Goal: Task Accomplishment & Management: Use online tool/utility

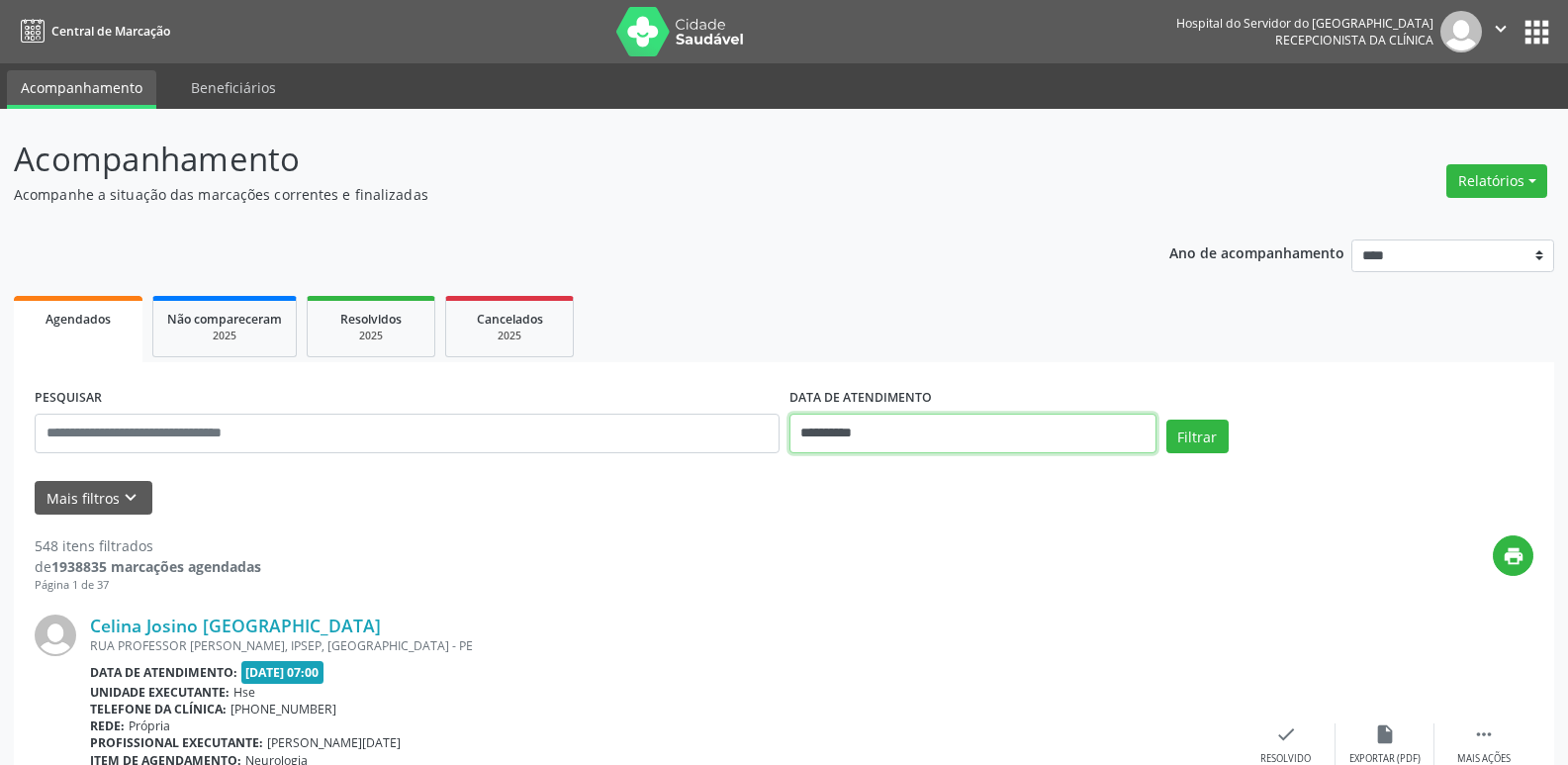
click at [854, 438] on input "**********" at bounding box center [973, 433] width 368 height 40
click at [1499, 190] on button "Relatórios" at bounding box center [1496, 181] width 101 height 34
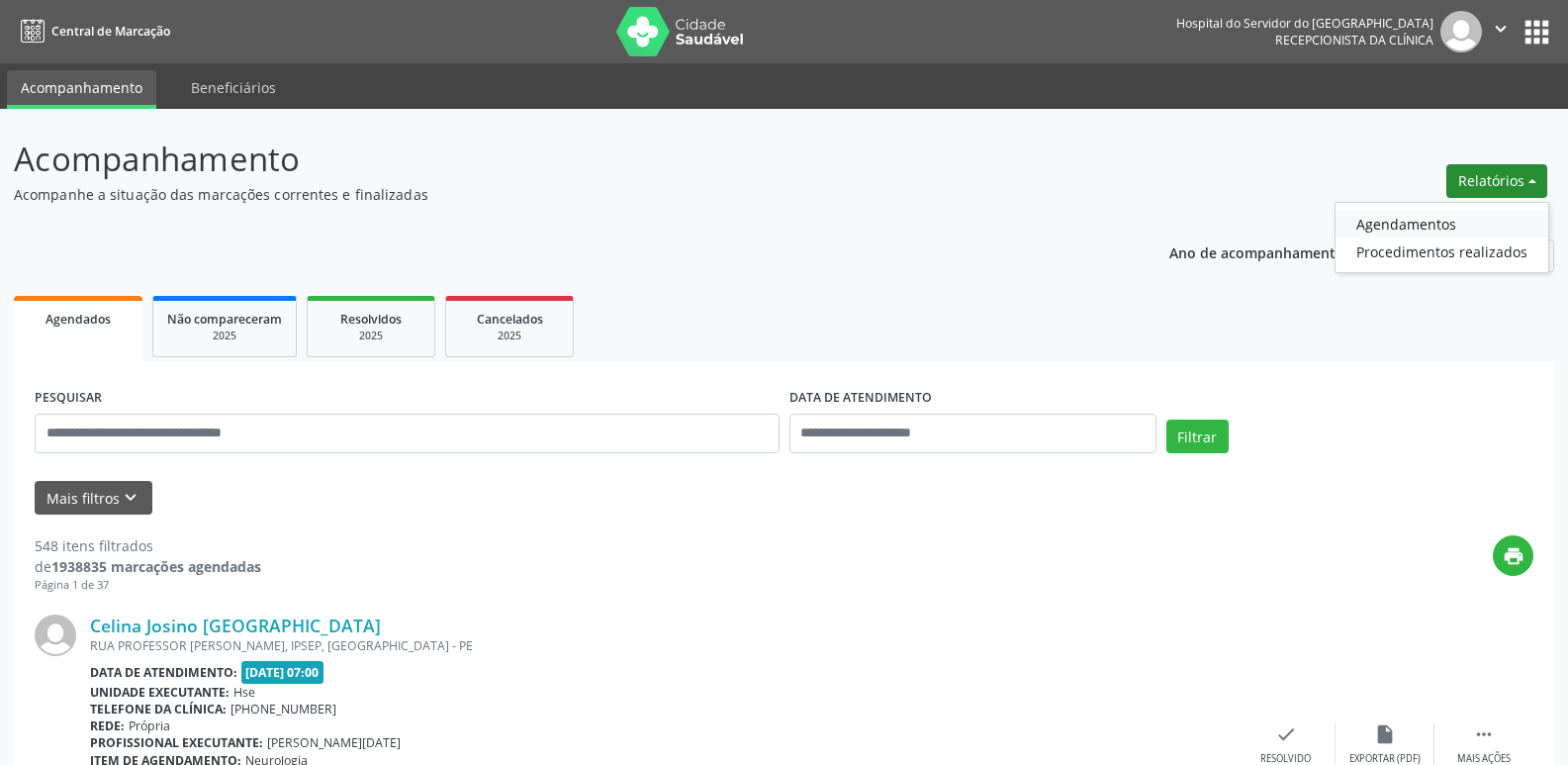
click at [1428, 215] on link "Agendamentos" at bounding box center [1442, 224] width 213 height 28
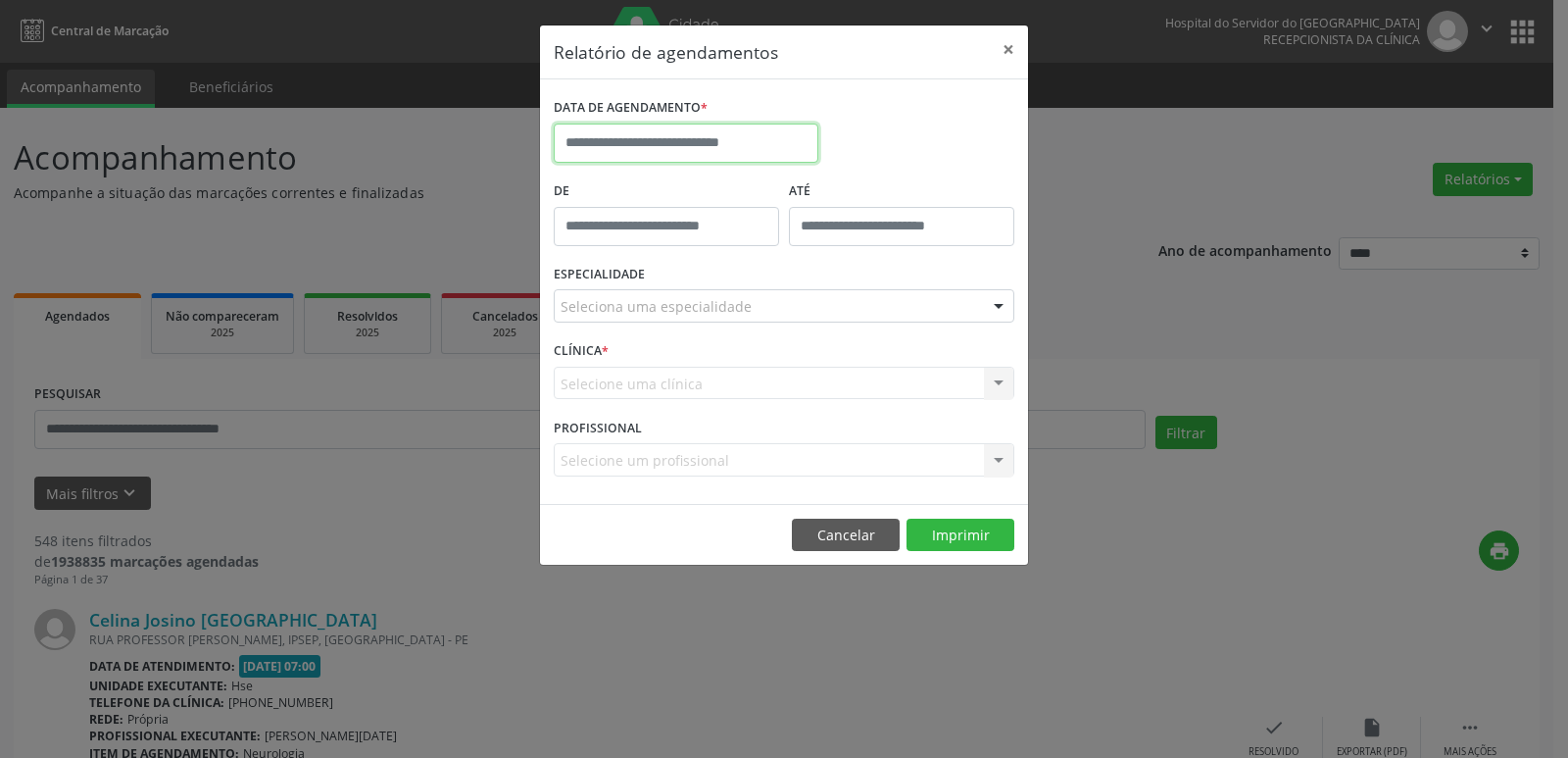
click at [785, 147] on input "text" at bounding box center [686, 143] width 264 height 39
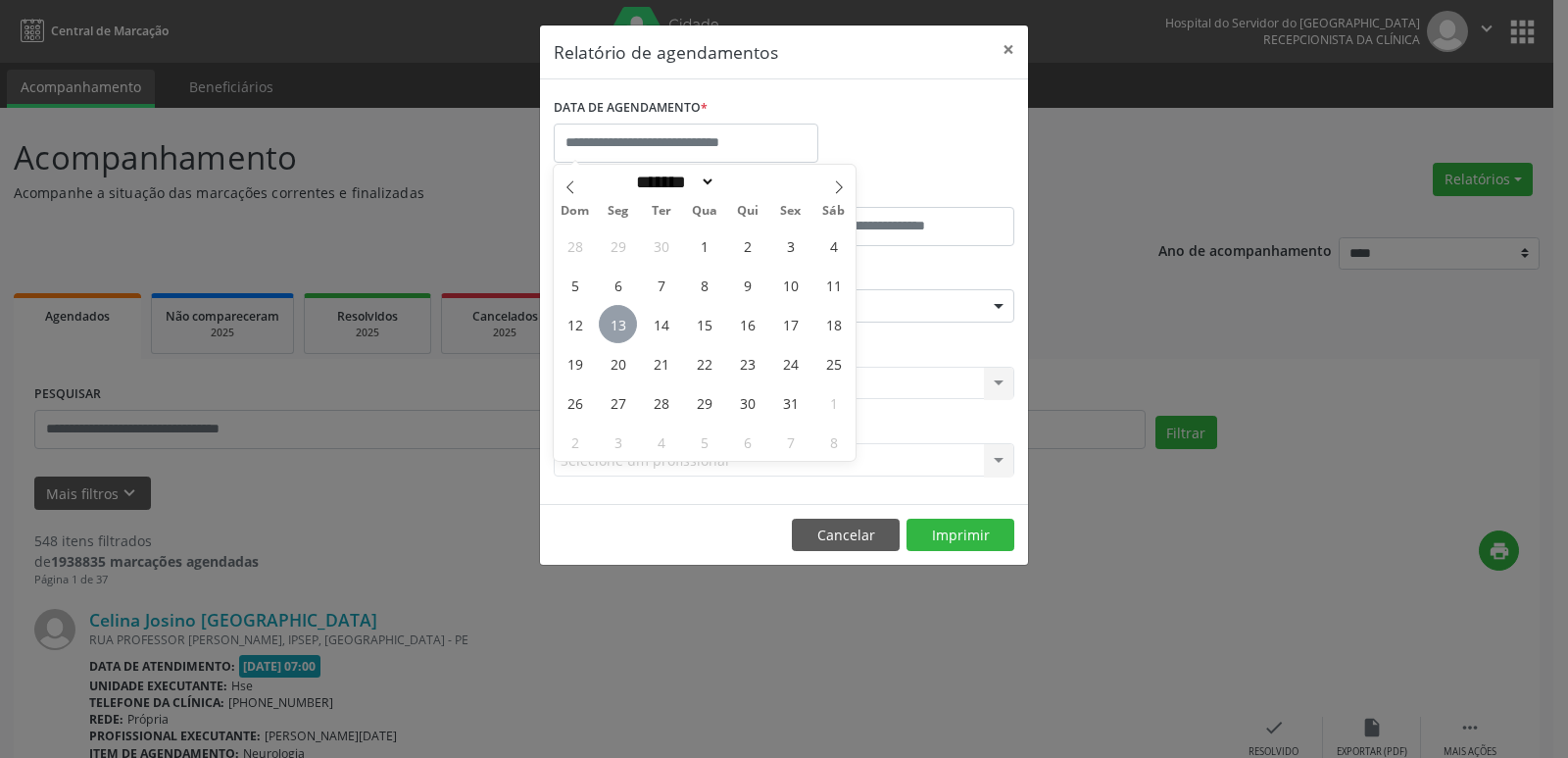
click at [630, 314] on span "13" at bounding box center [618, 324] width 38 height 38
type input "**********"
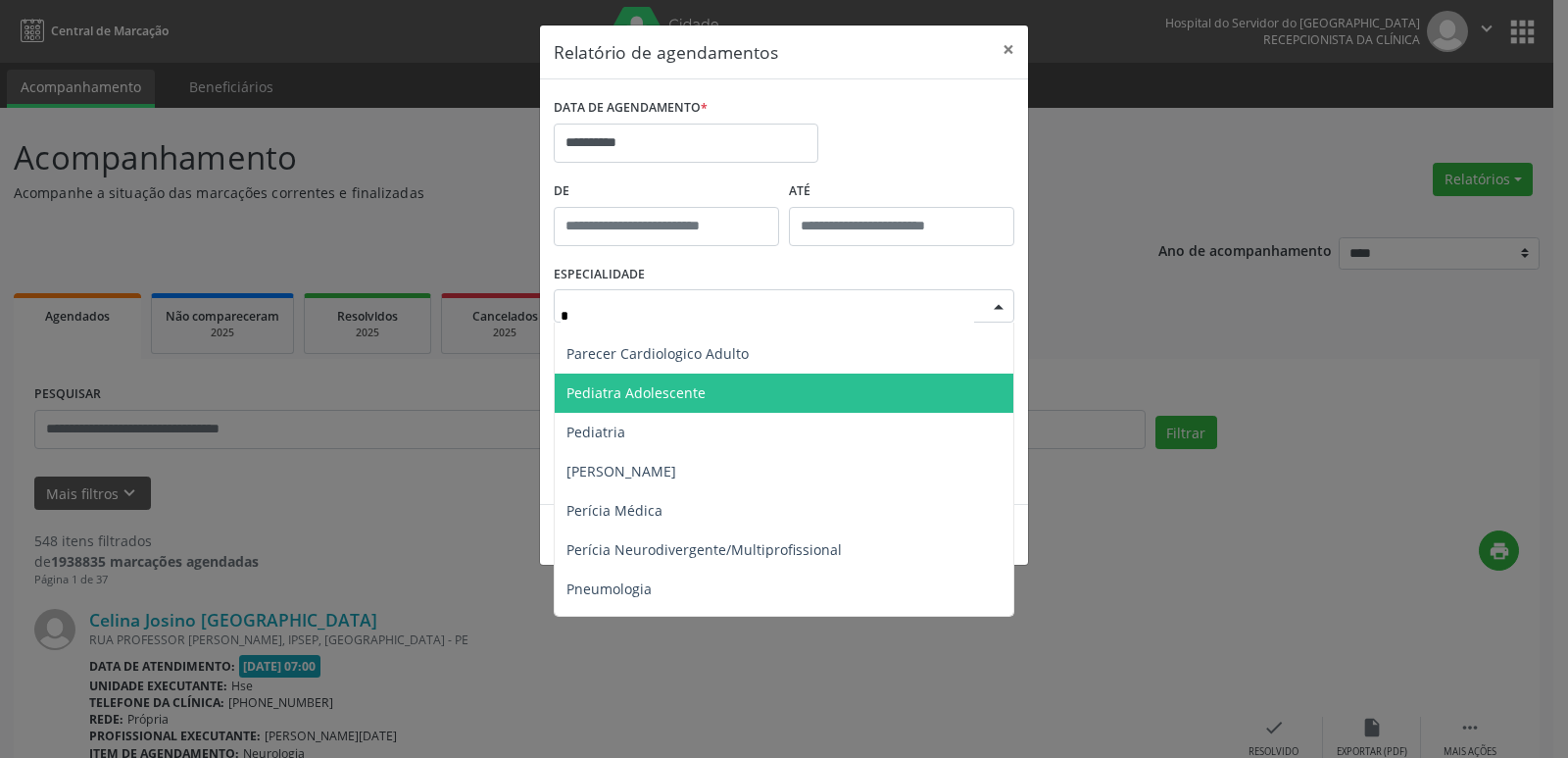
scroll to position [1079, 0]
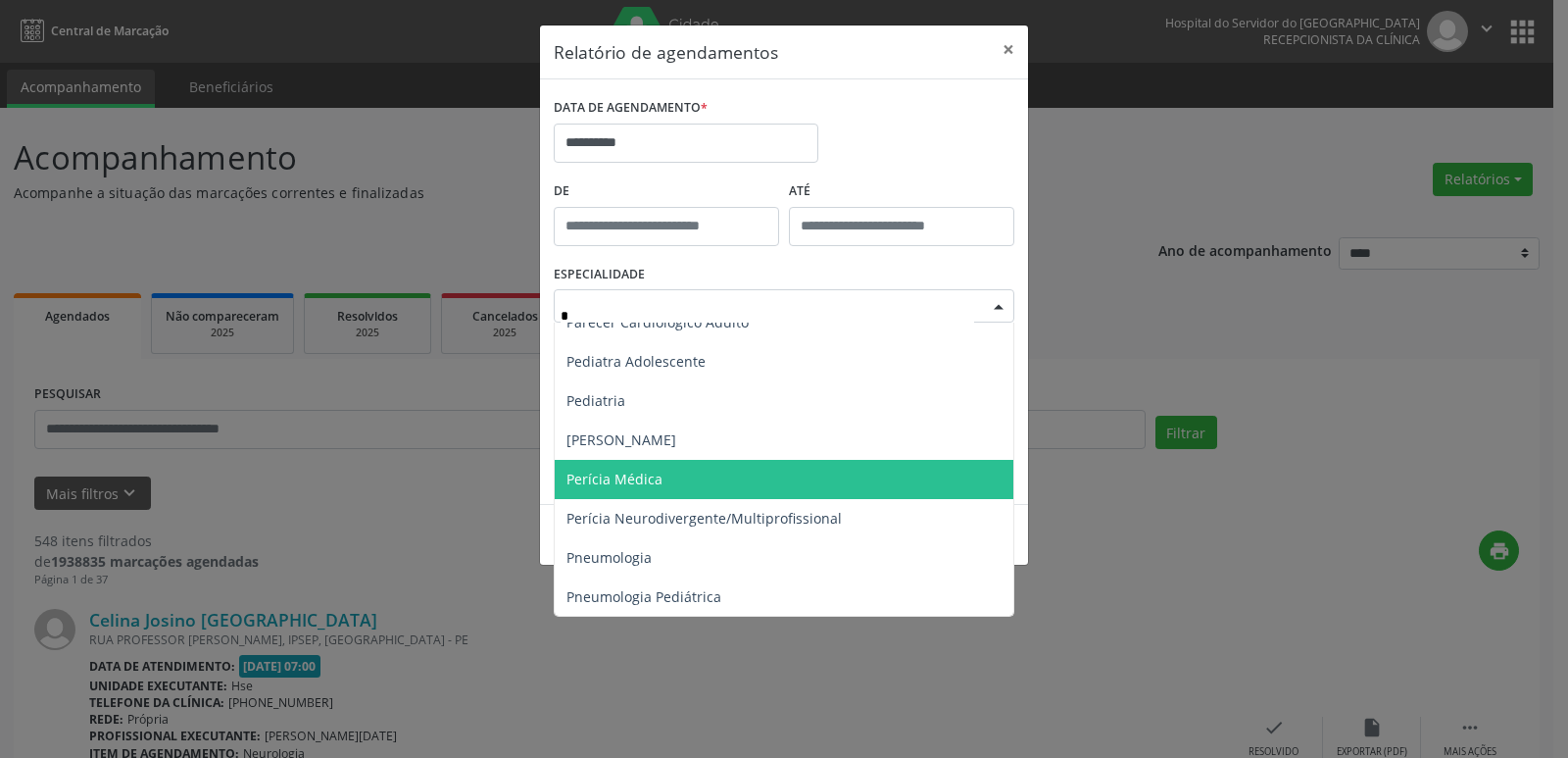
click at [755, 491] on span "Perícia Médica" at bounding box center [785, 480] width 462 height 39
type input "*"
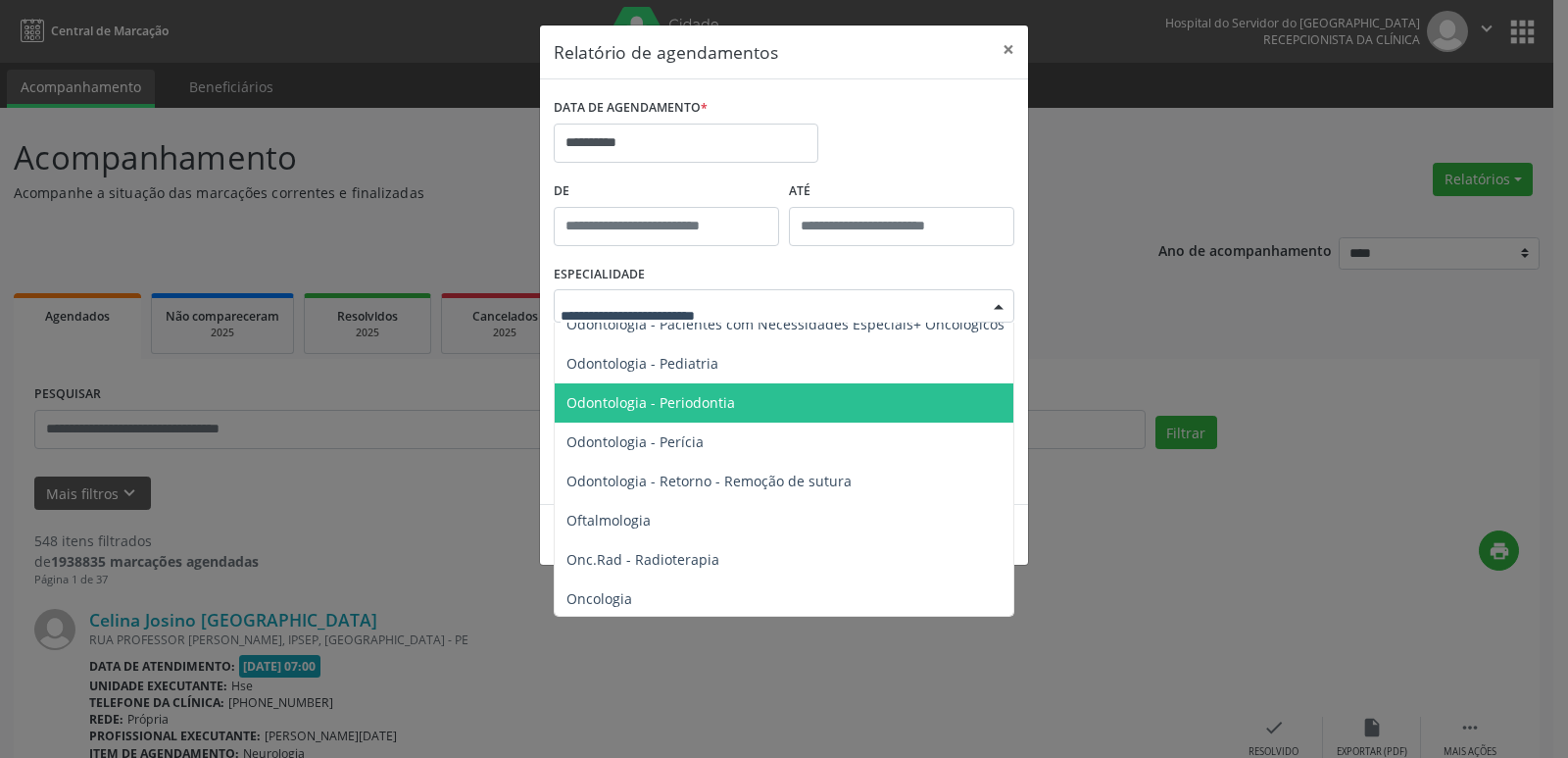
scroll to position [2941, 0]
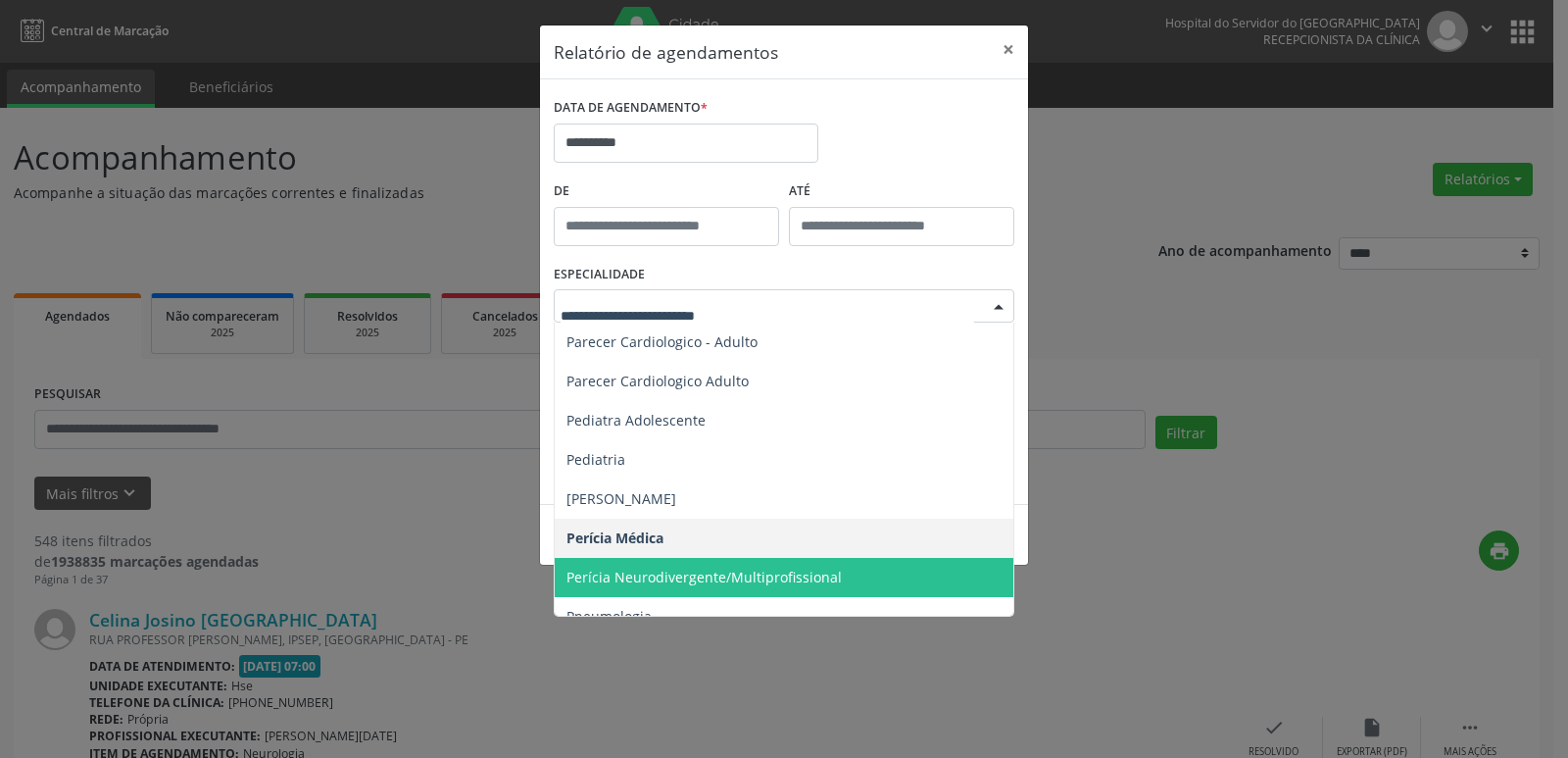
click at [696, 568] on span "Perícia Neurodivergente/Multiprofissional" at bounding box center [704, 576] width 275 height 19
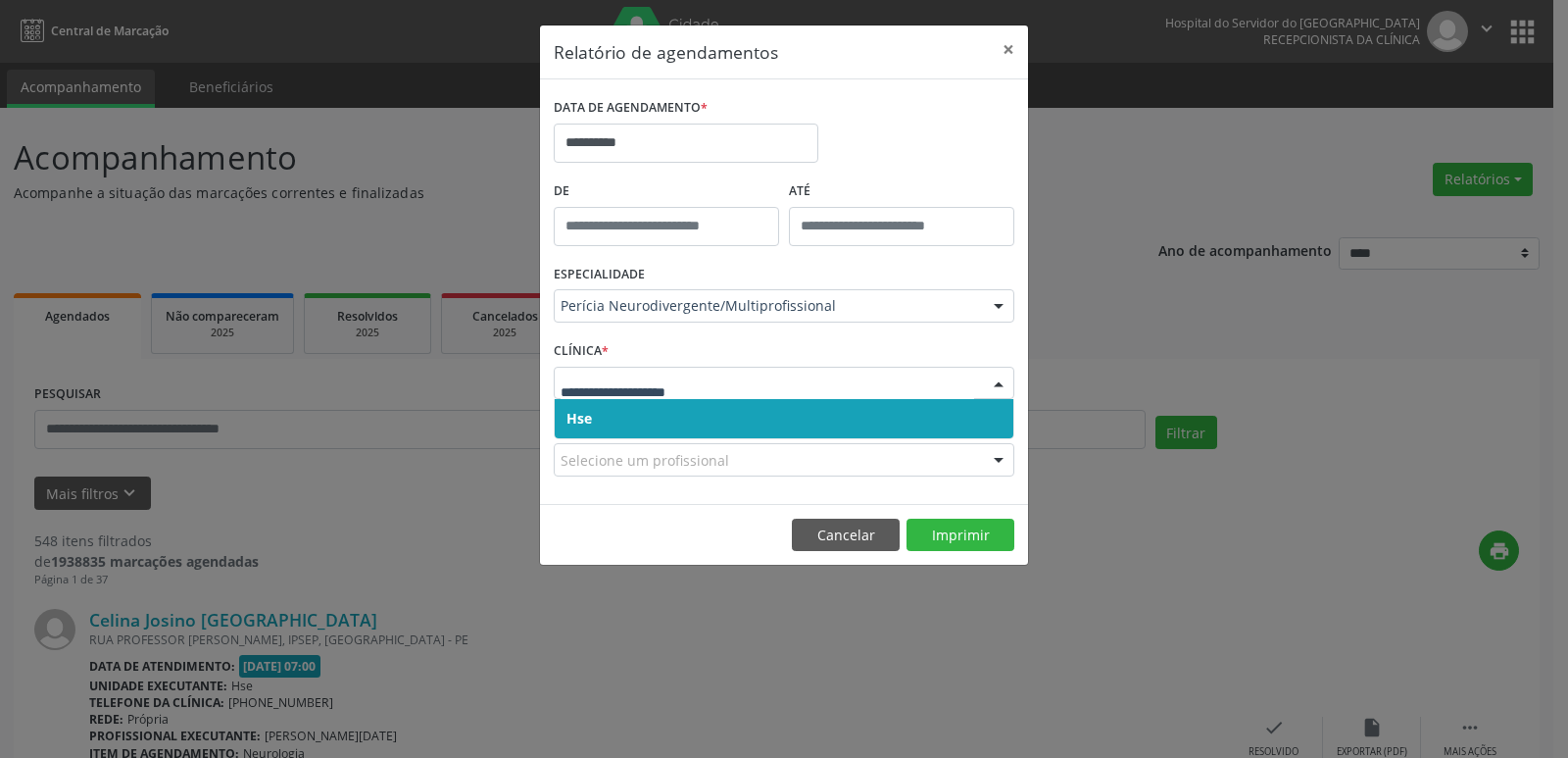
click at [593, 428] on span "Hse" at bounding box center [784, 418] width 459 height 39
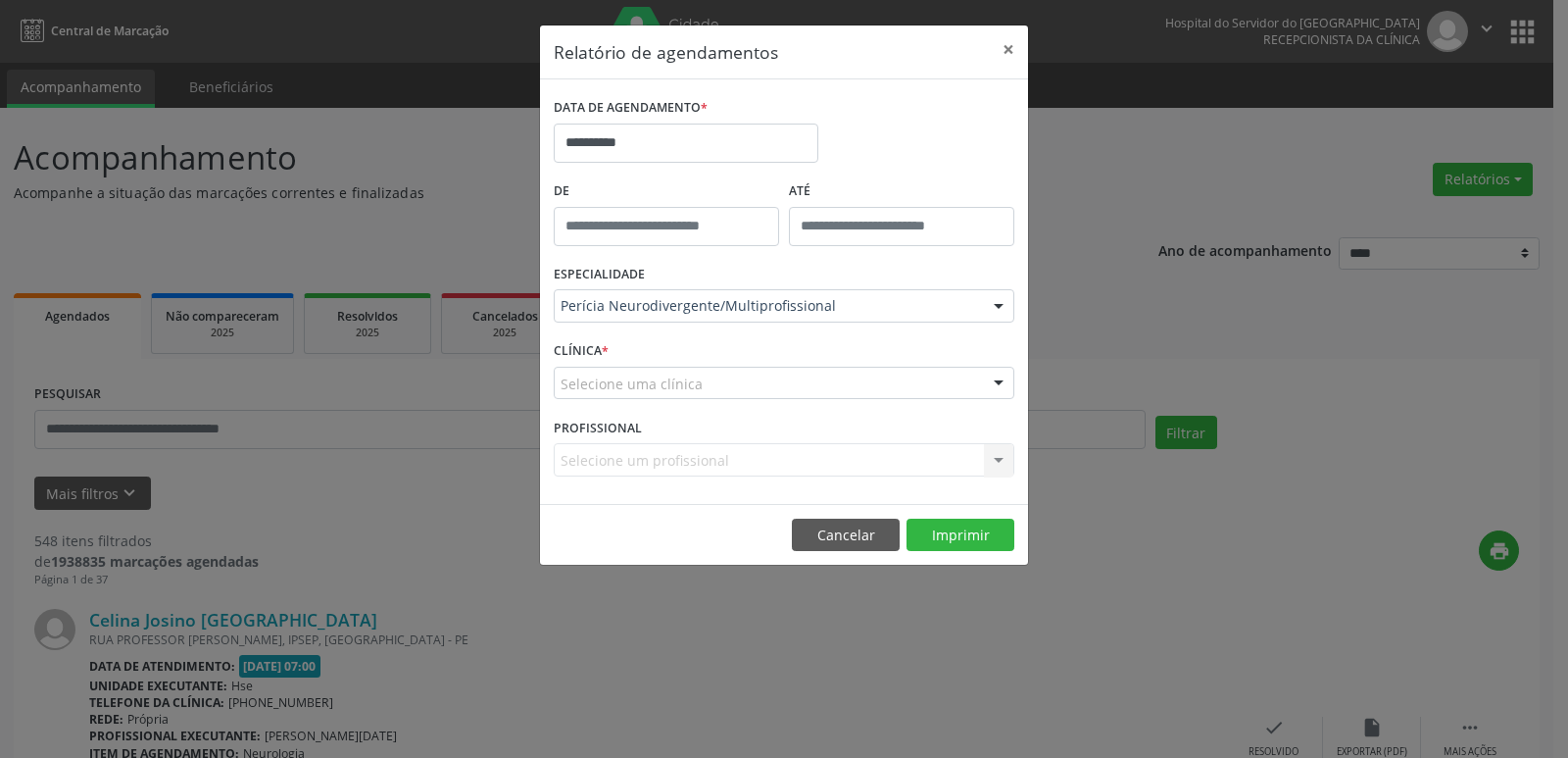
click at [619, 395] on div "Selecione uma clínica" at bounding box center [784, 383] width 461 height 34
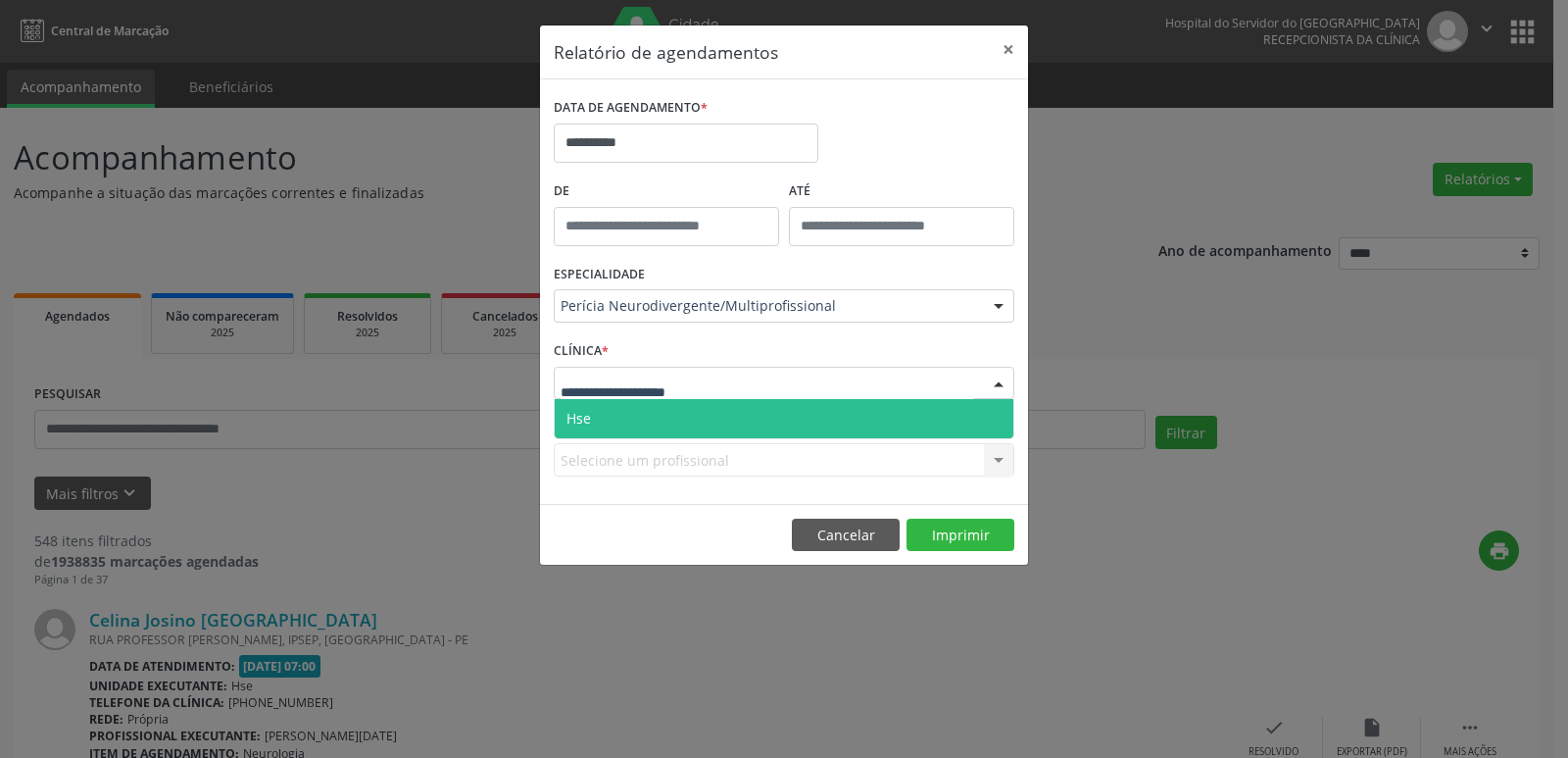
click at [619, 427] on span "Hse" at bounding box center [784, 418] width 459 height 39
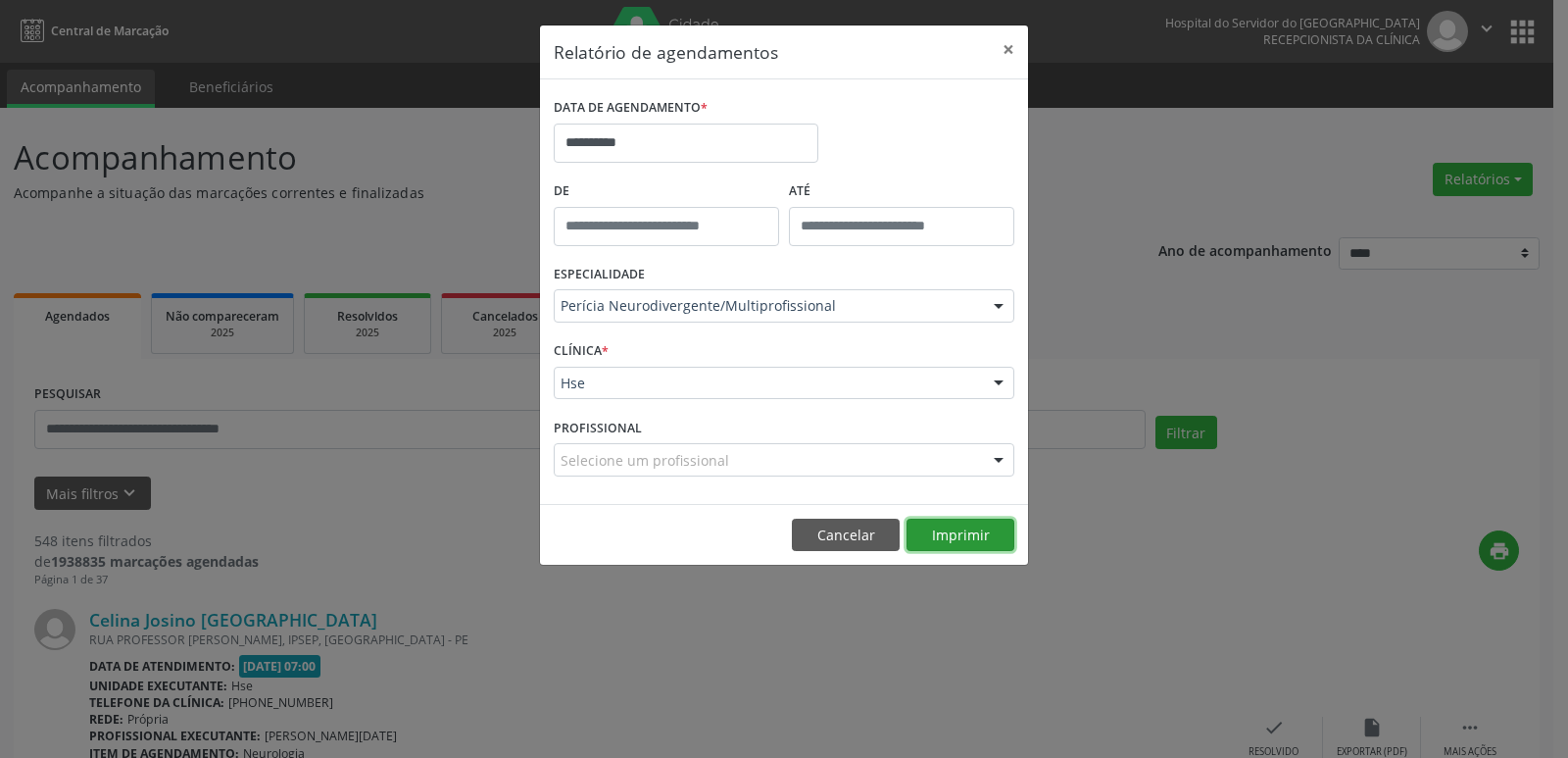
click at [972, 527] on button "Imprimir" at bounding box center [960, 535] width 108 height 34
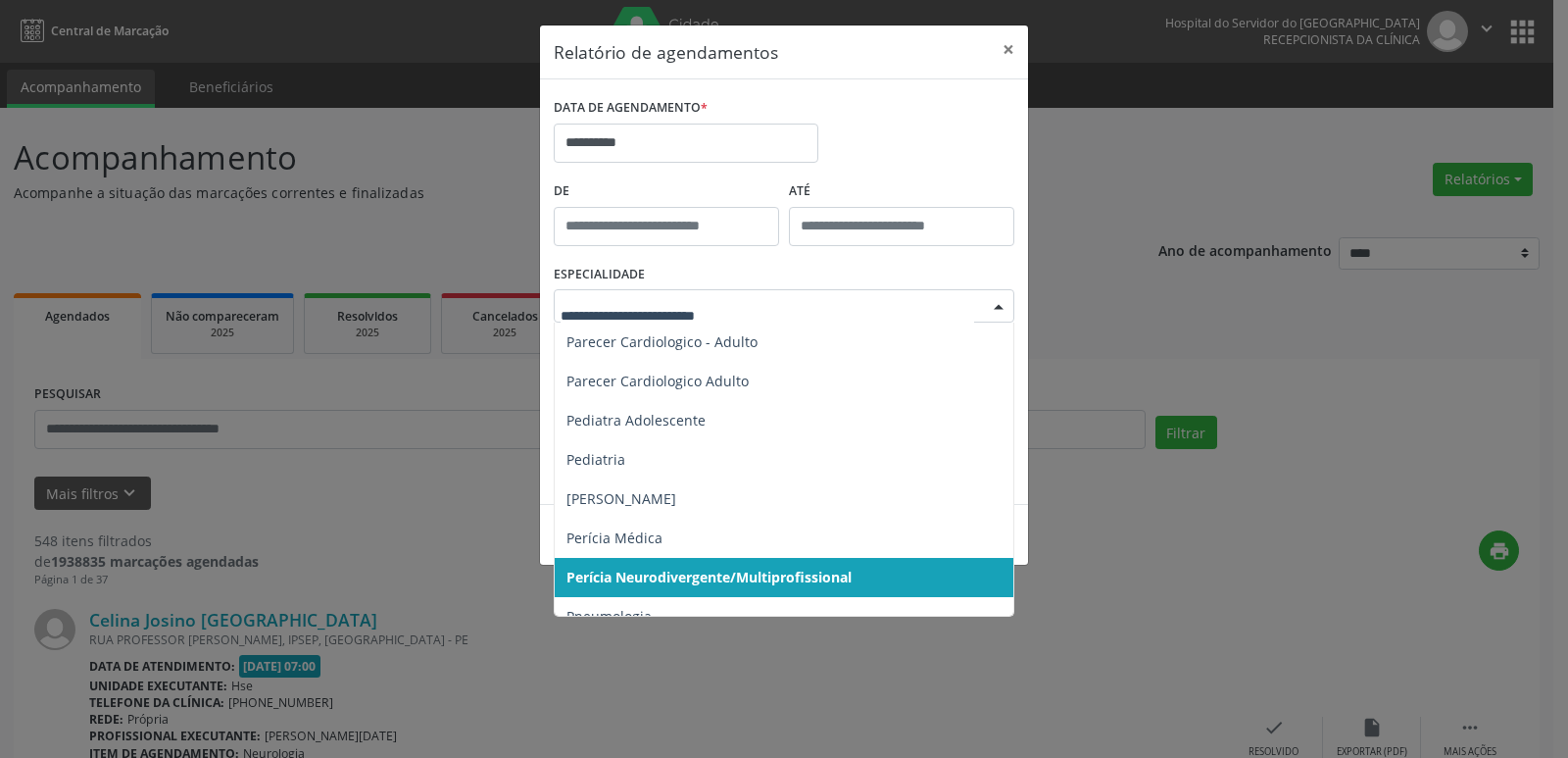
click at [621, 290] on div at bounding box center [784, 306] width 461 height 34
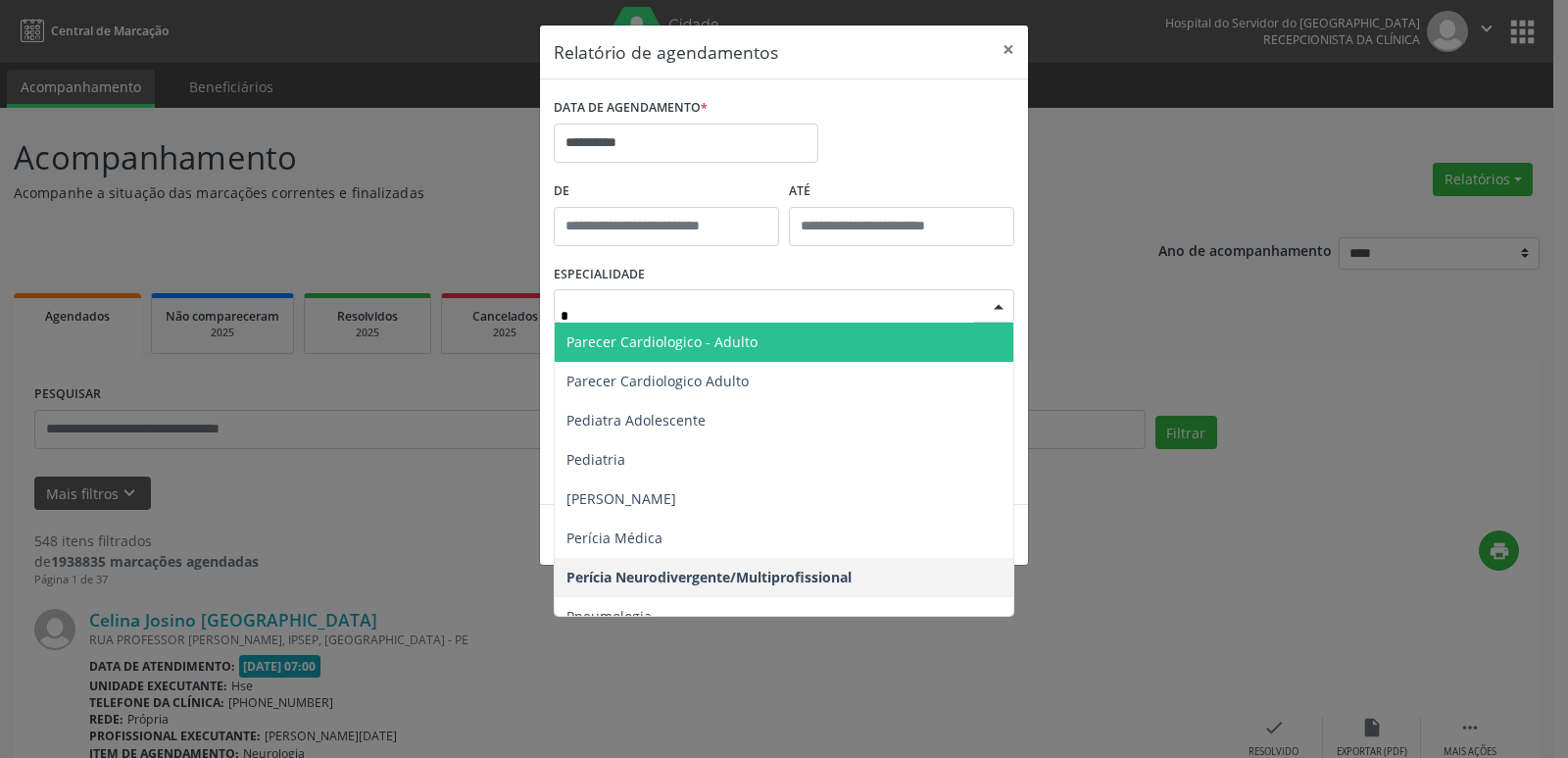
scroll to position [295, 0]
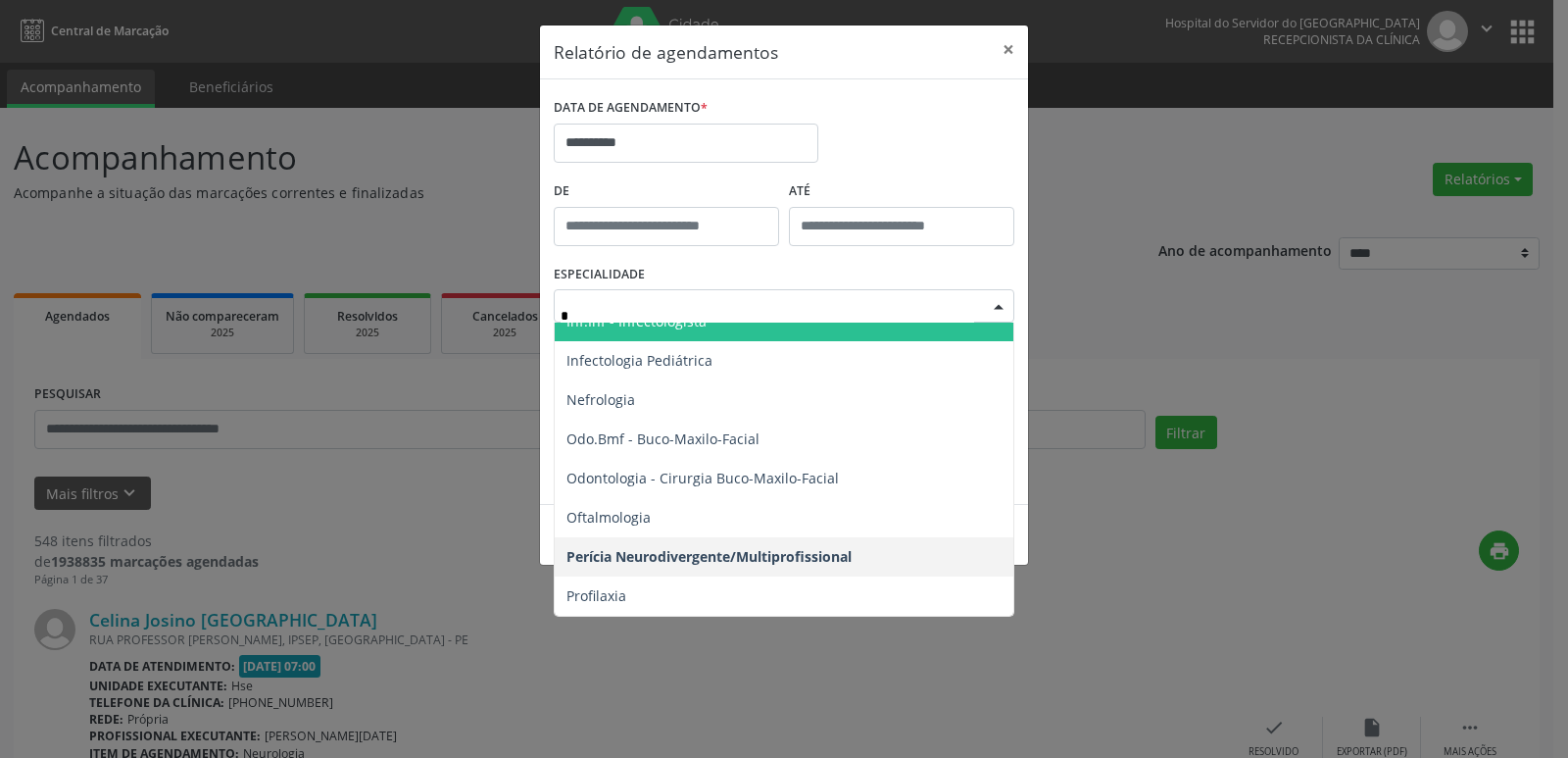
type input "**"
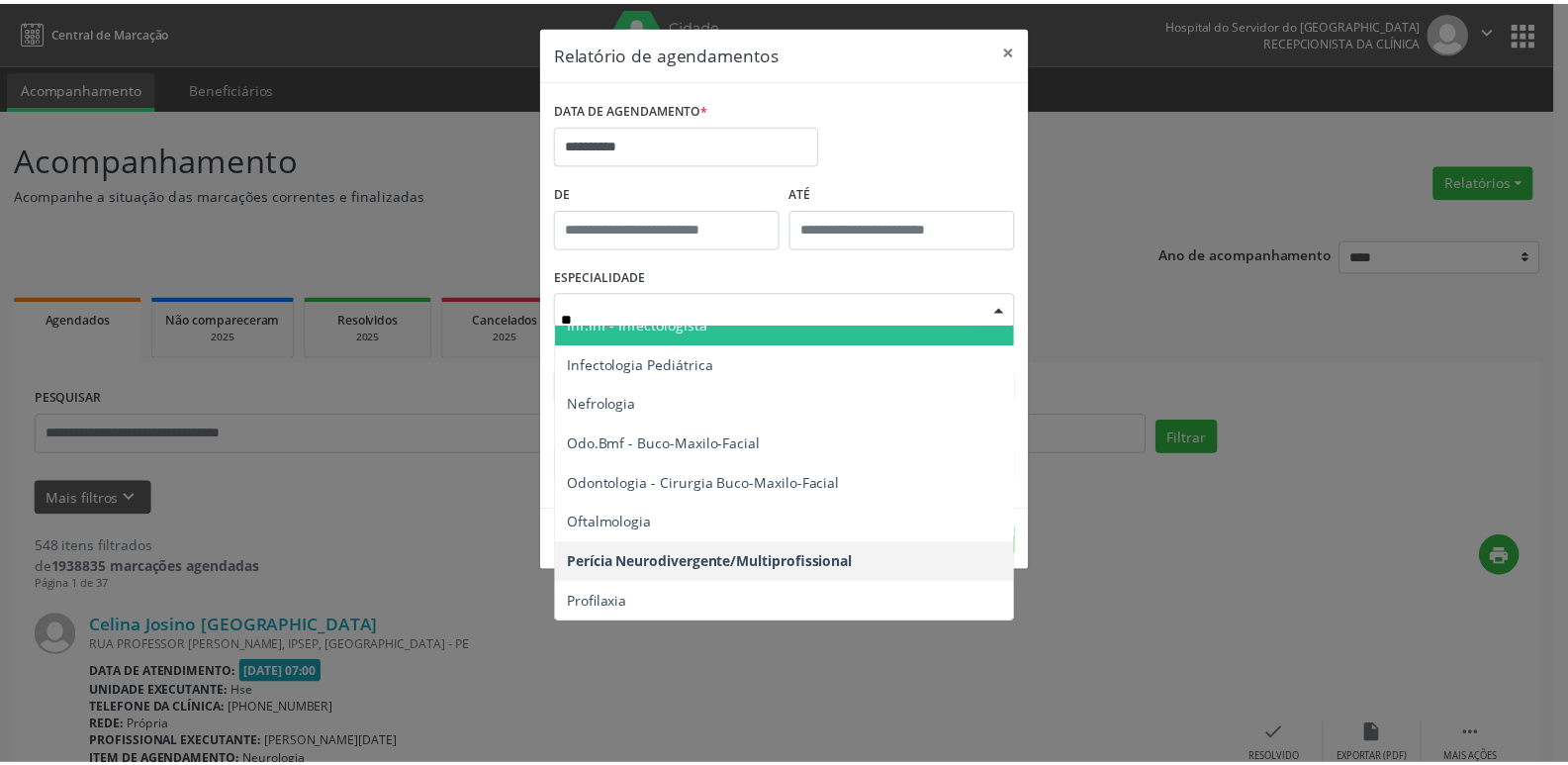
scroll to position [0, 0]
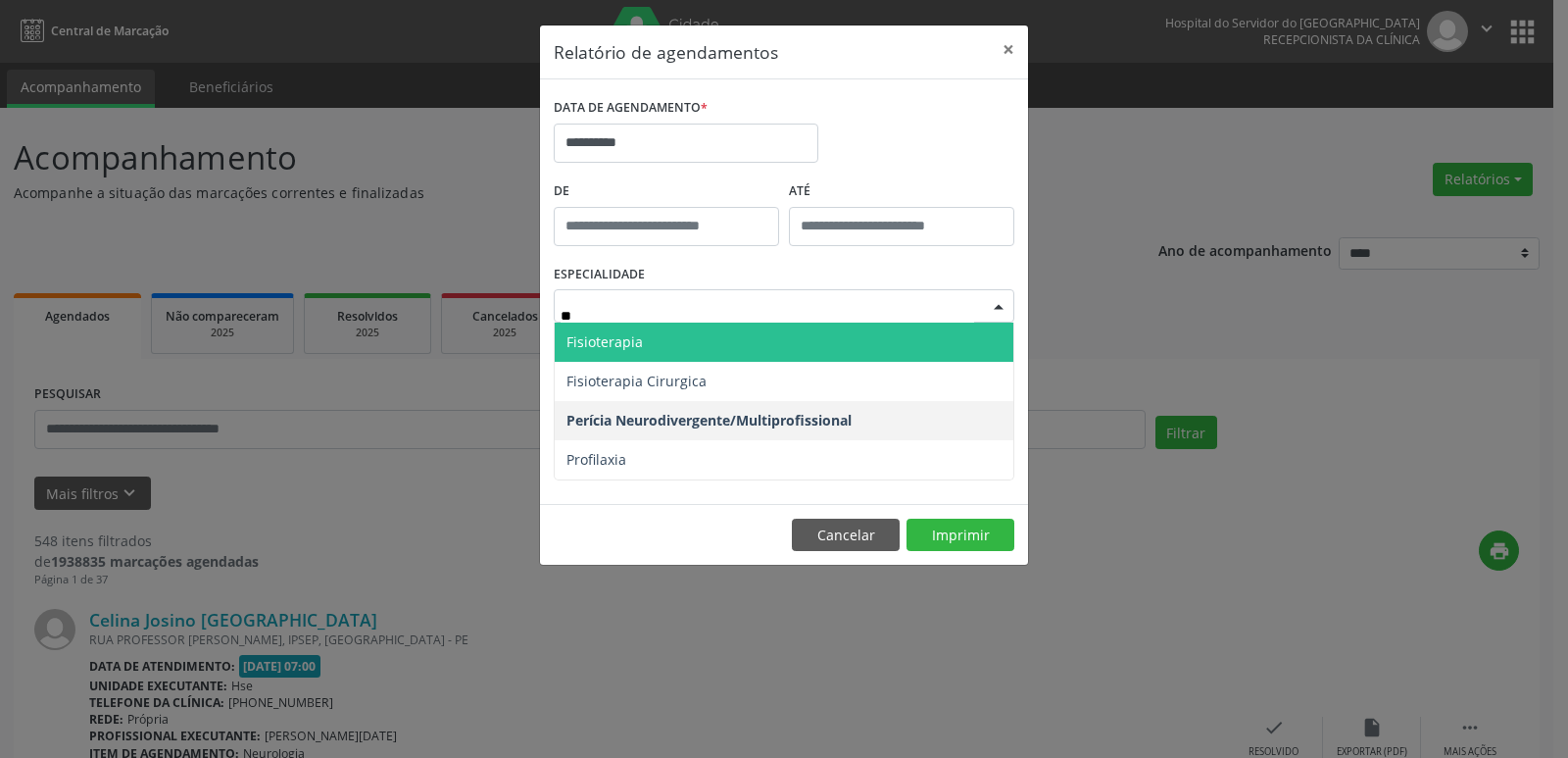
click at [603, 348] on span "Fisioterapia" at bounding box center [604, 341] width 76 height 19
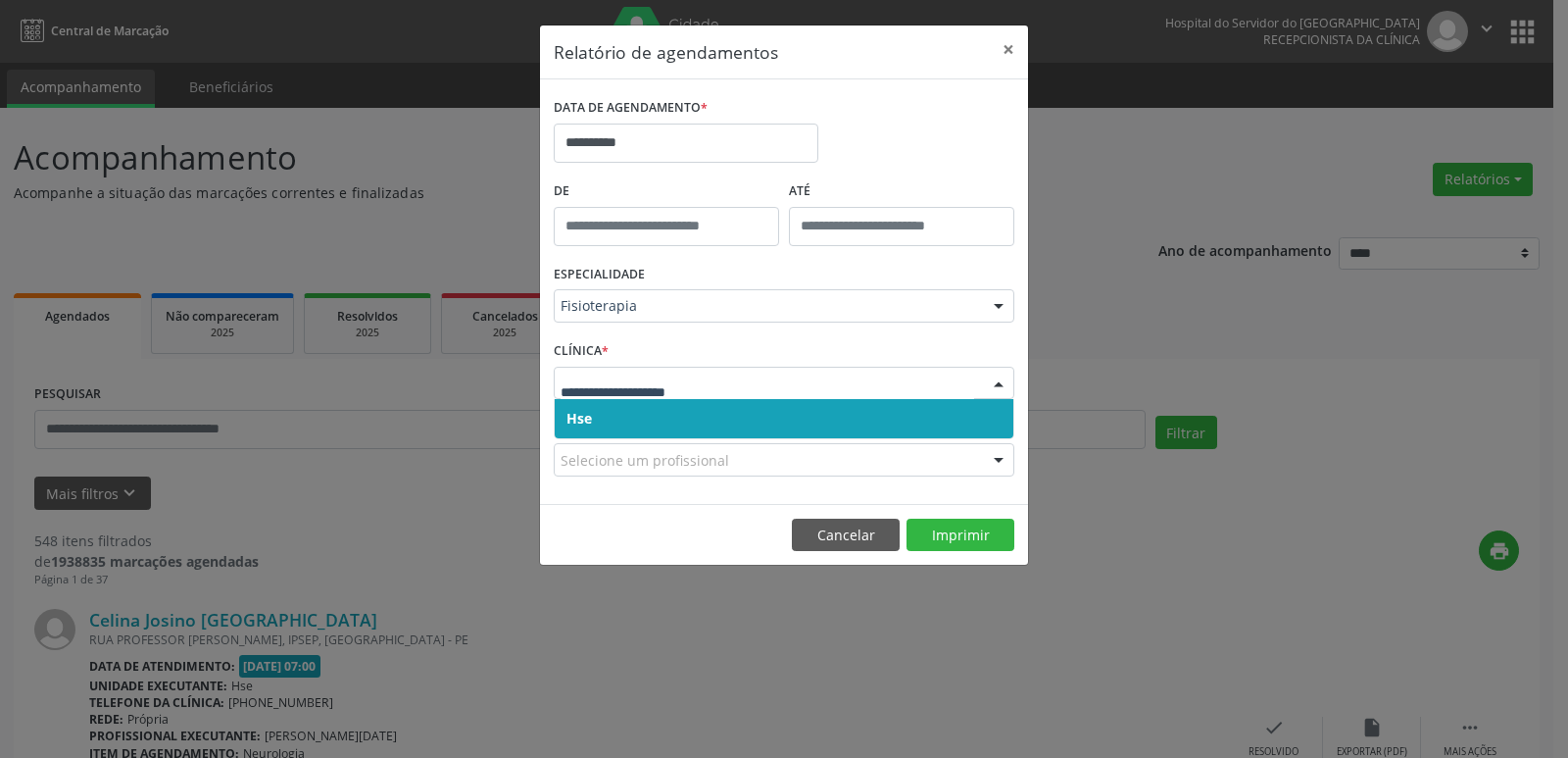
click at [602, 425] on span "Hse" at bounding box center [784, 418] width 459 height 39
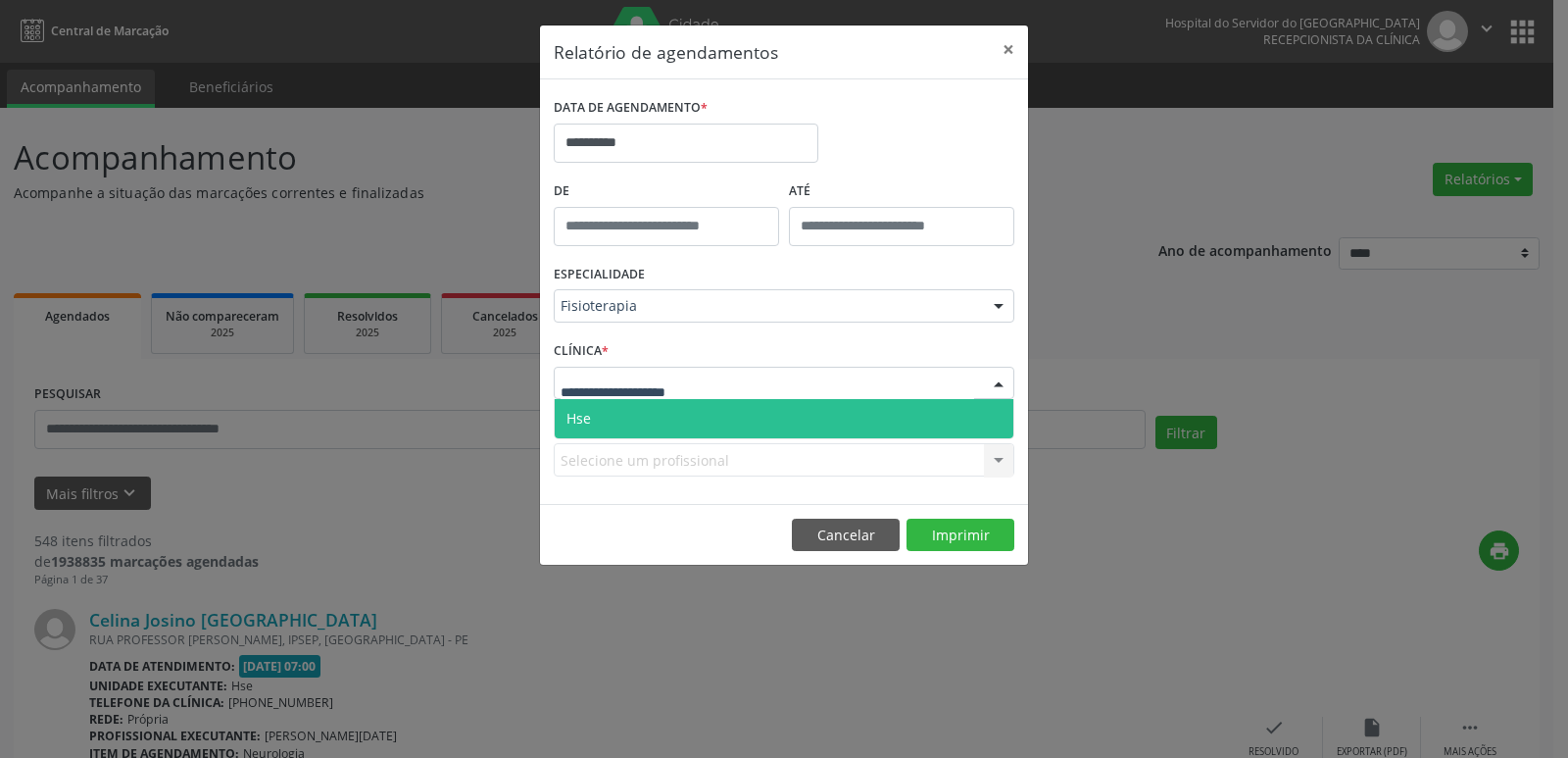
click at [605, 421] on span "Hse" at bounding box center [784, 418] width 459 height 39
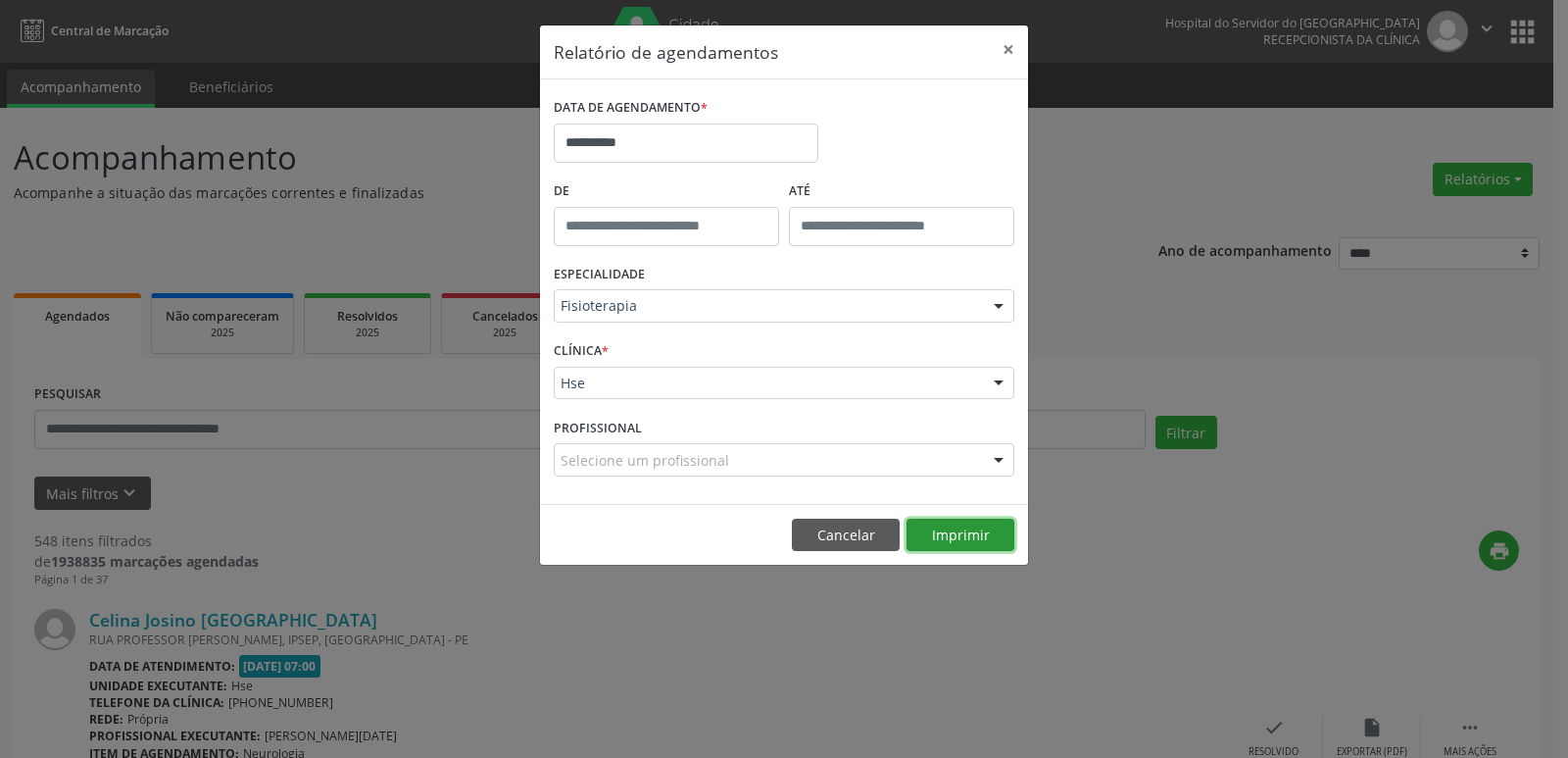
click at [961, 528] on button "Imprimir" at bounding box center [960, 535] width 108 height 34
click at [1014, 56] on button "×" at bounding box center [1008, 49] width 39 height 48
